Goal: Information Seeking & Learning: Learn about a topic

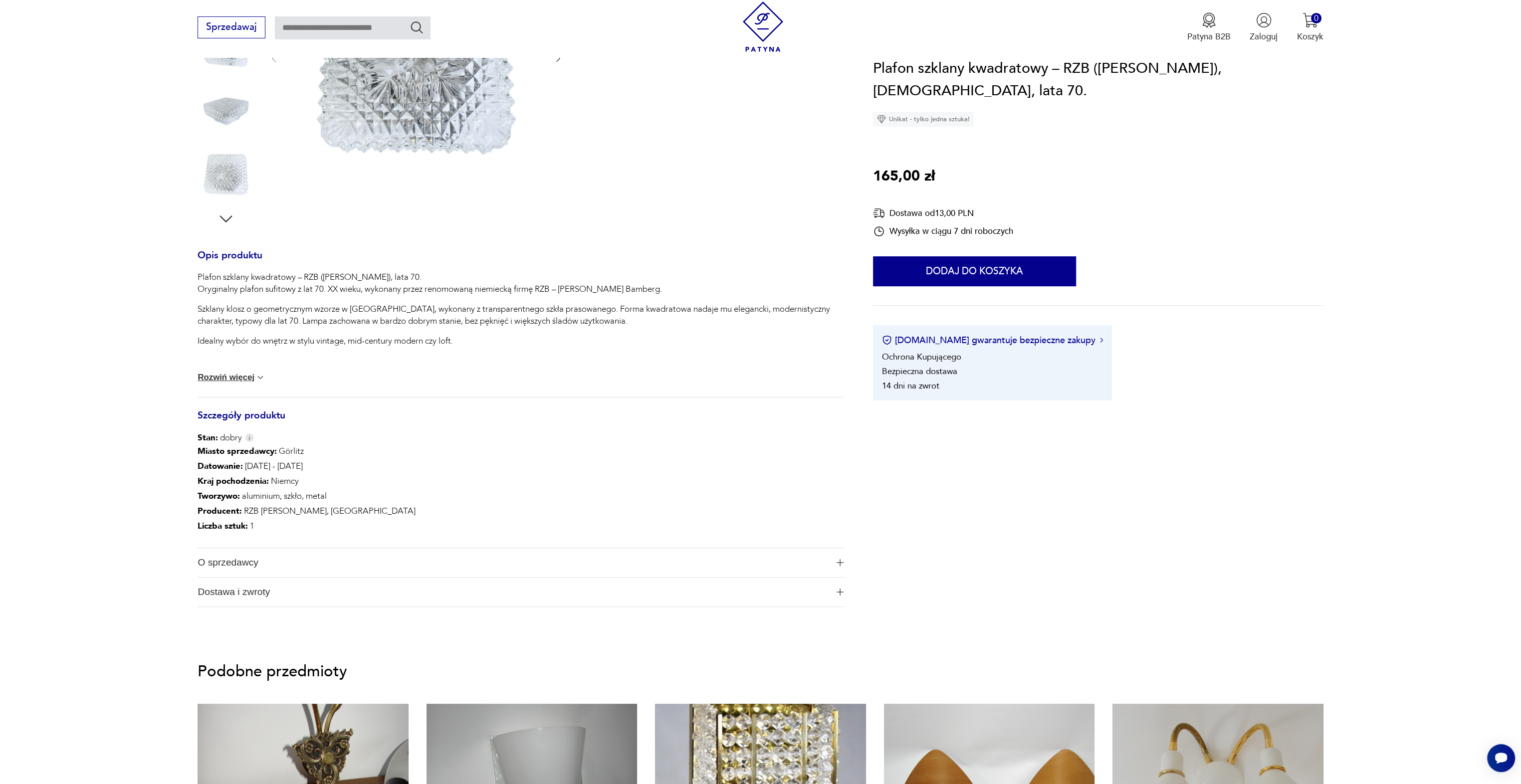
click at [240, 381] on button "Rozwiń więcej" at bounding box center [231, 377] width 68 height 10
